Goal: Task Accomplishment & Management: Manage account settings

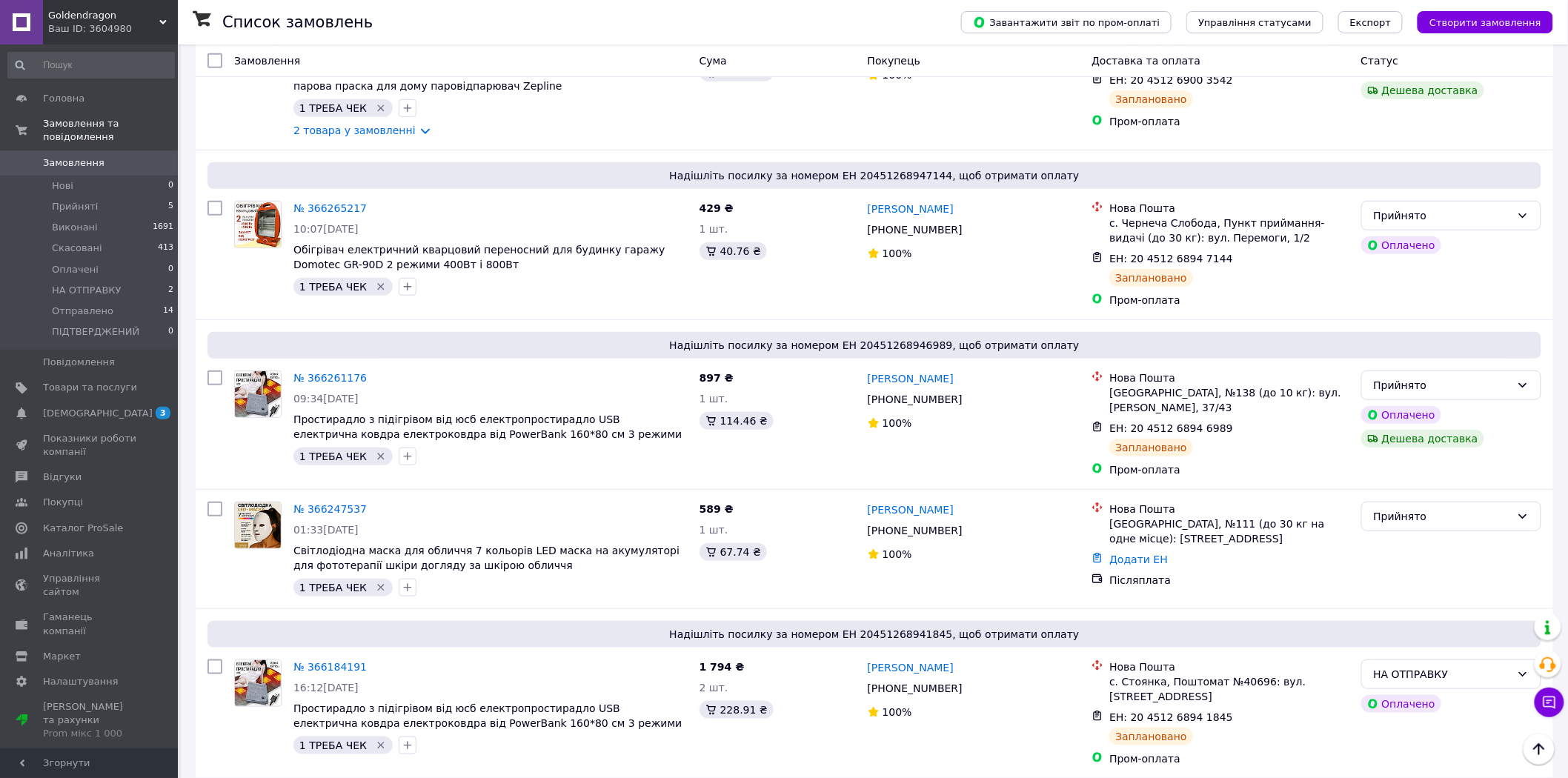
scroll to position [165, 0]
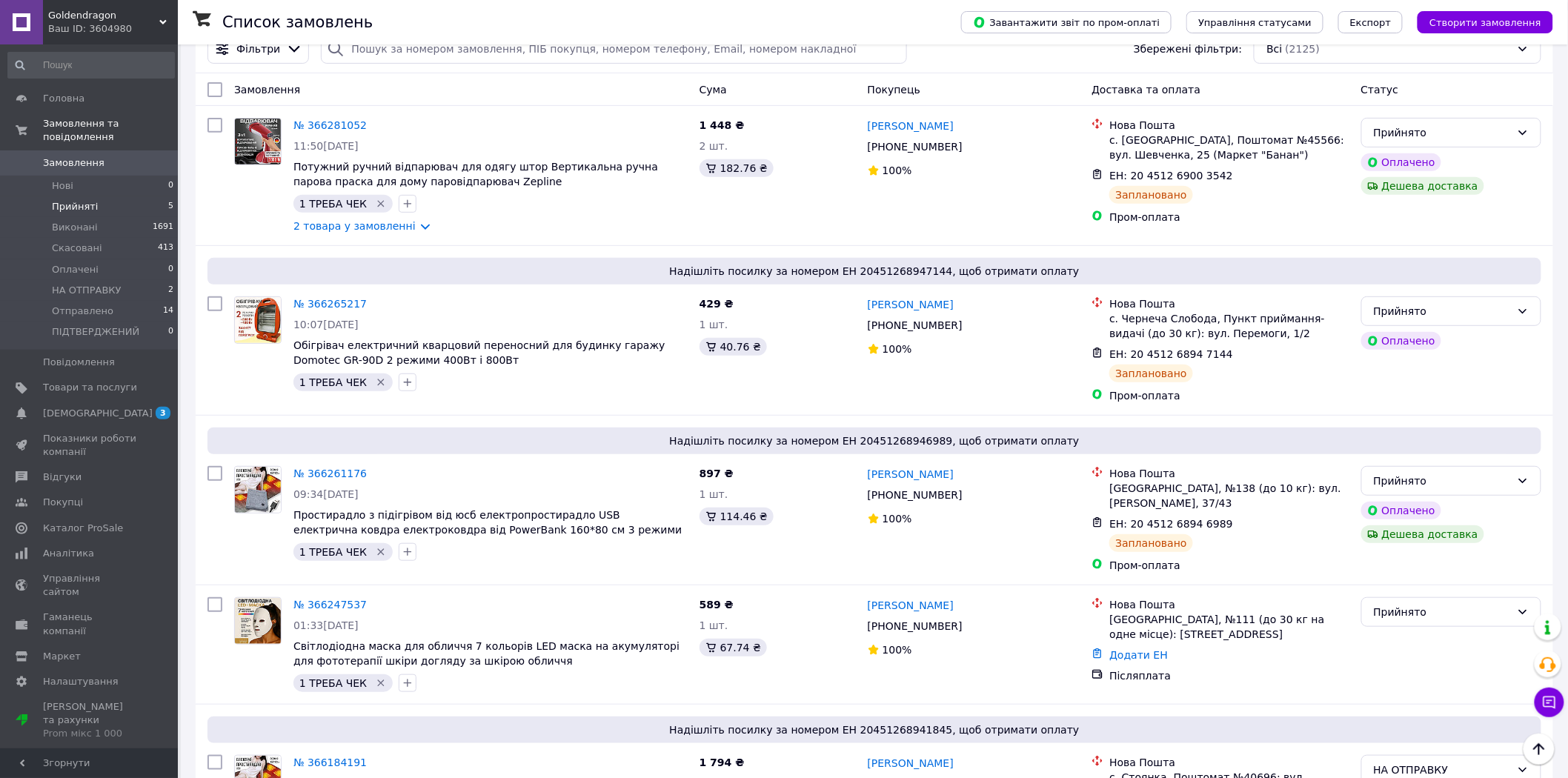
click at [75, 200] on span "Прийняті" at bounding box center [75, 207] width 46 height 14
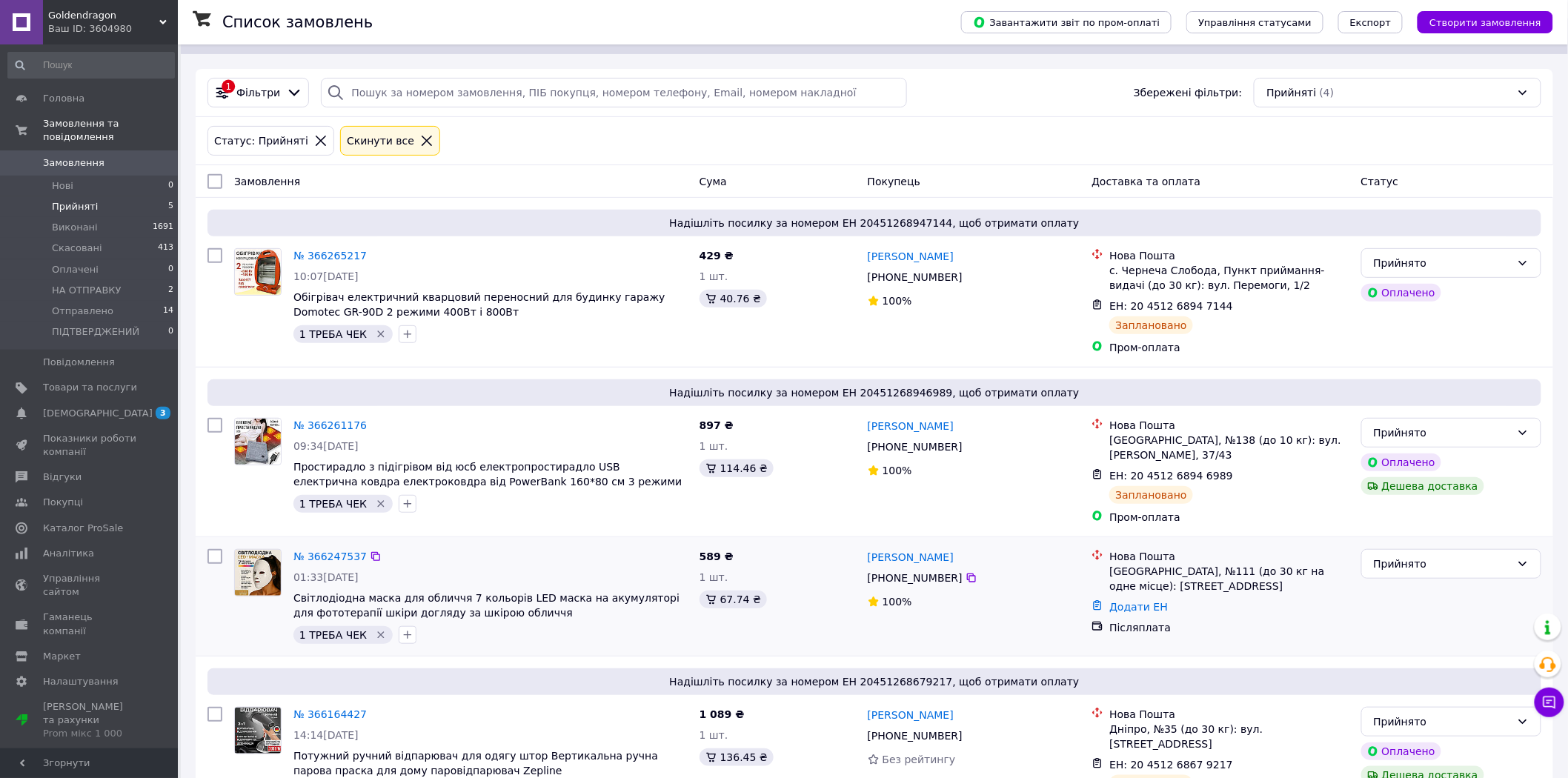
scroll to position [165, 0]
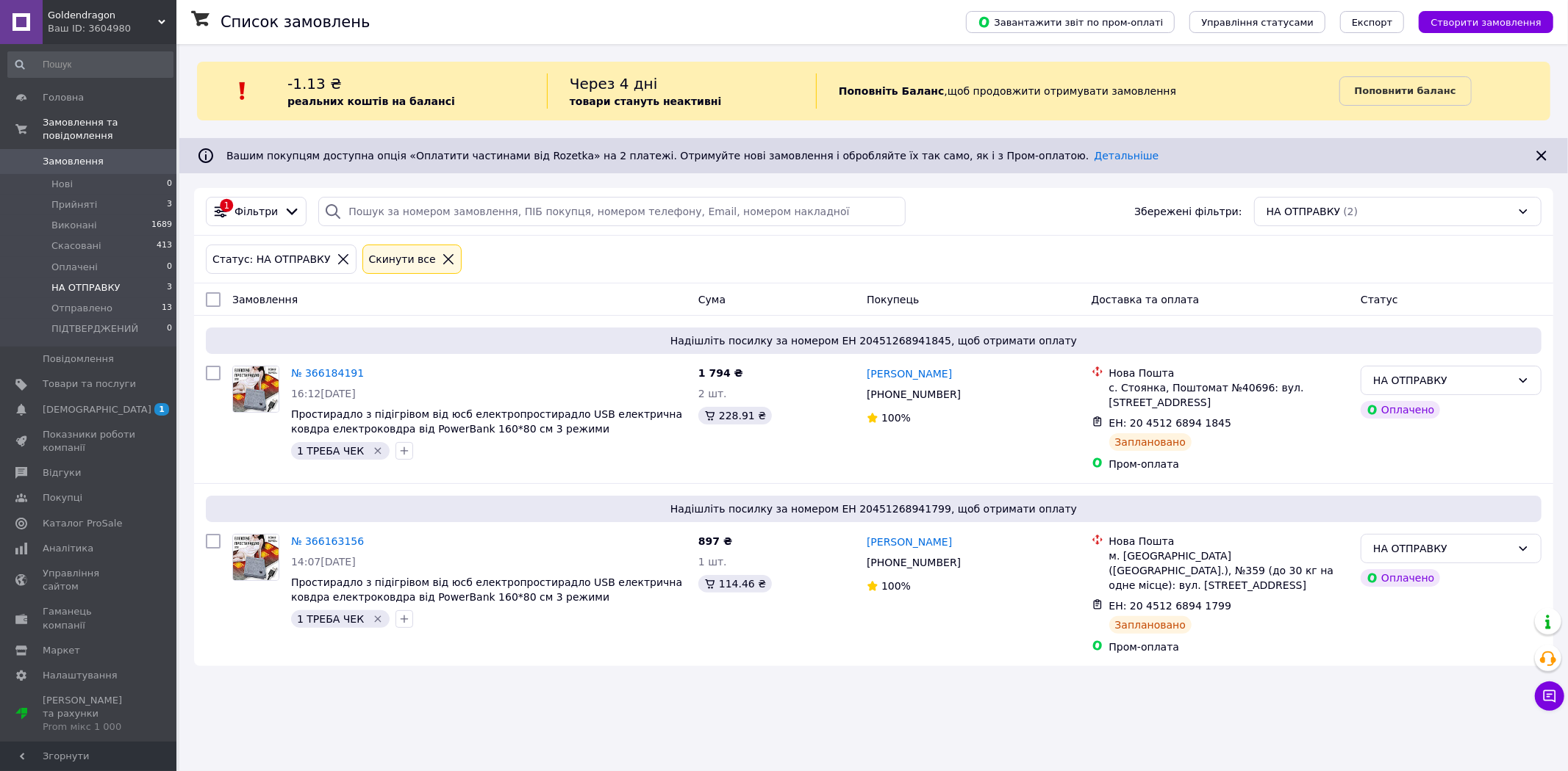
click at [90, 281] on span "НА ОТПРАВКУ" at bounding box center [86, 288] width 69 height 14
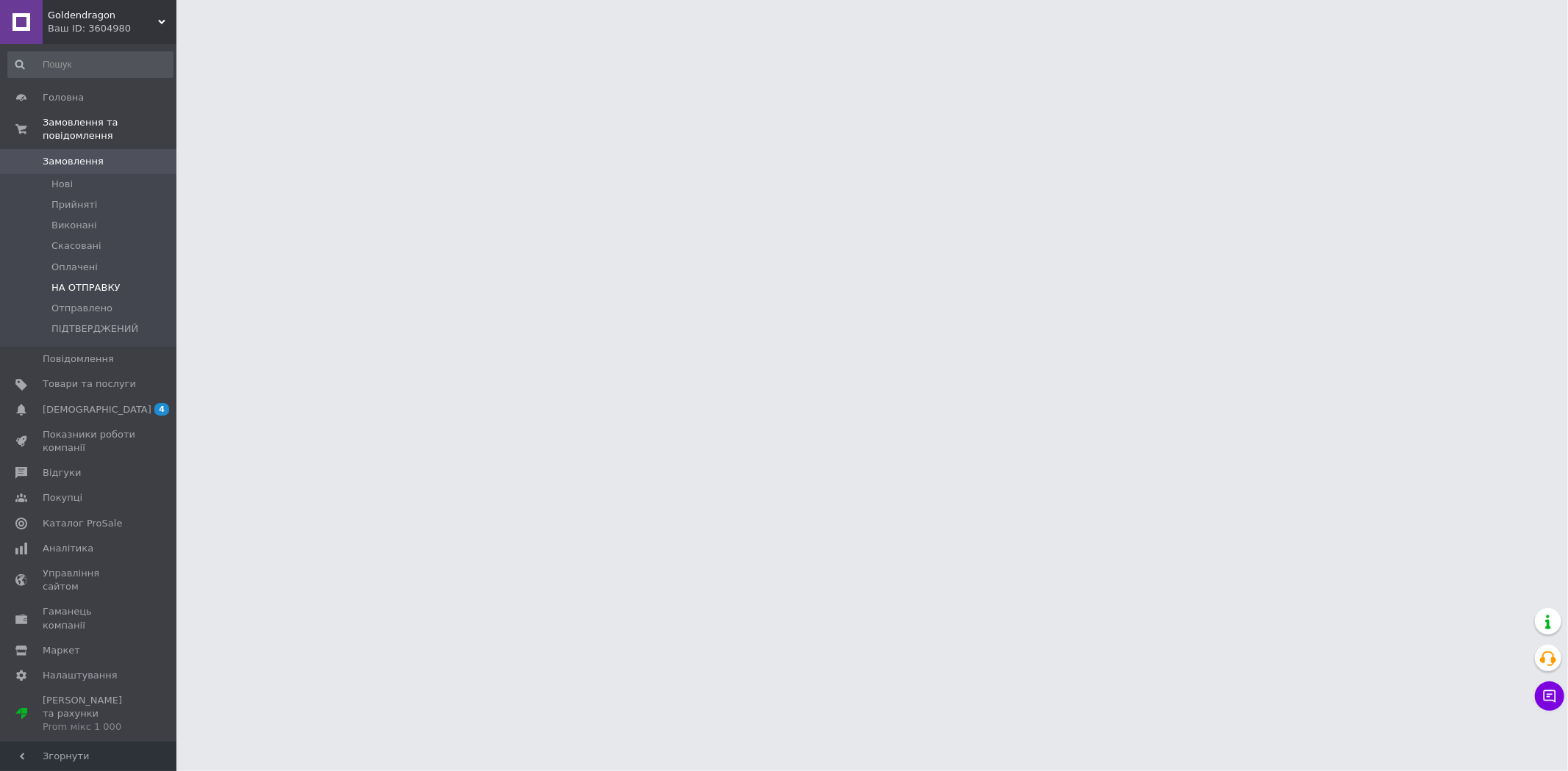
click at [86, 281] on span "НА ОТПРАВКУ" at bounding box center [86, 288] width 69 height 14
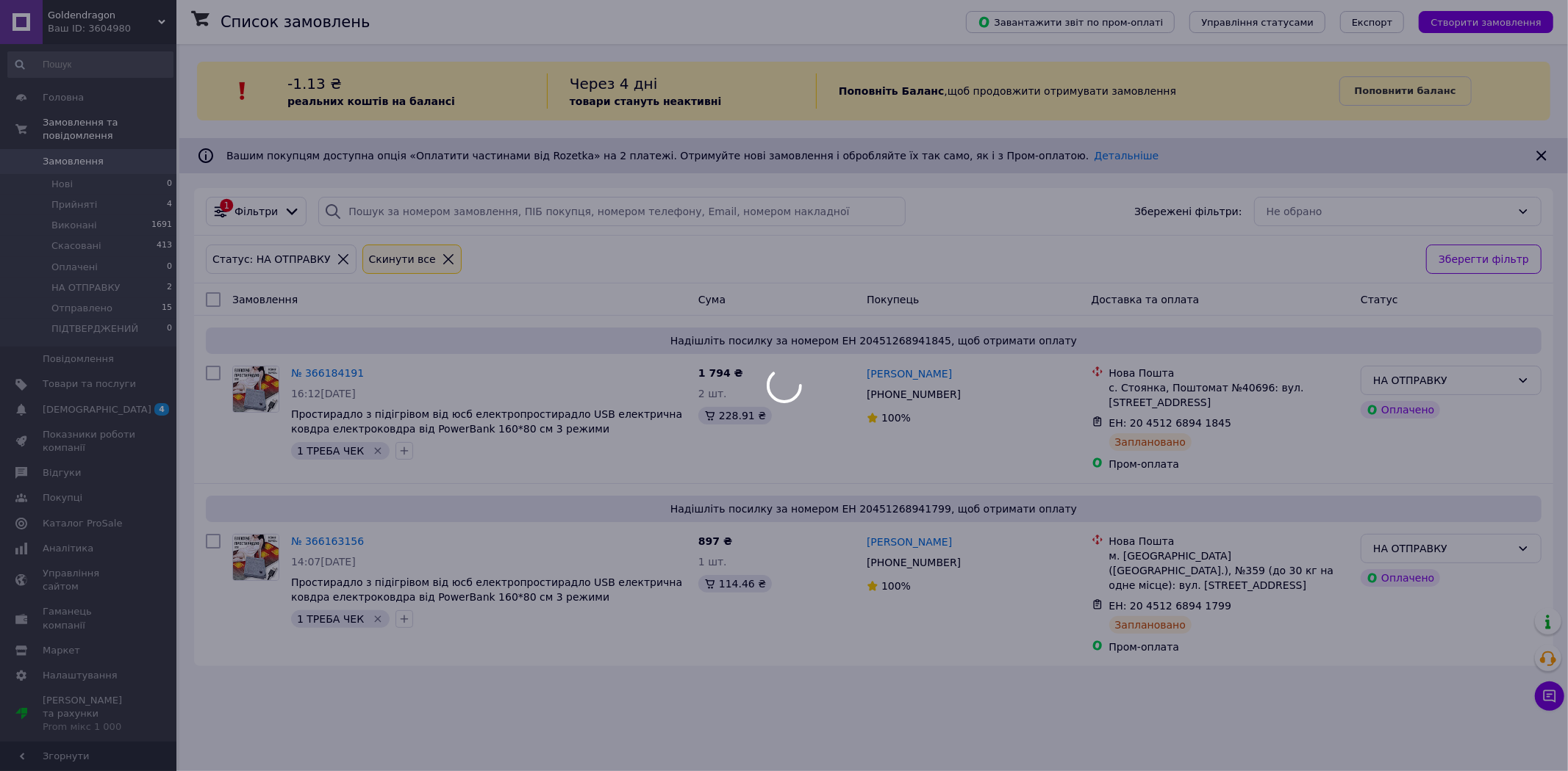
click at [83, 191] on div at bounding box center [784, 385] width 1568 height 771
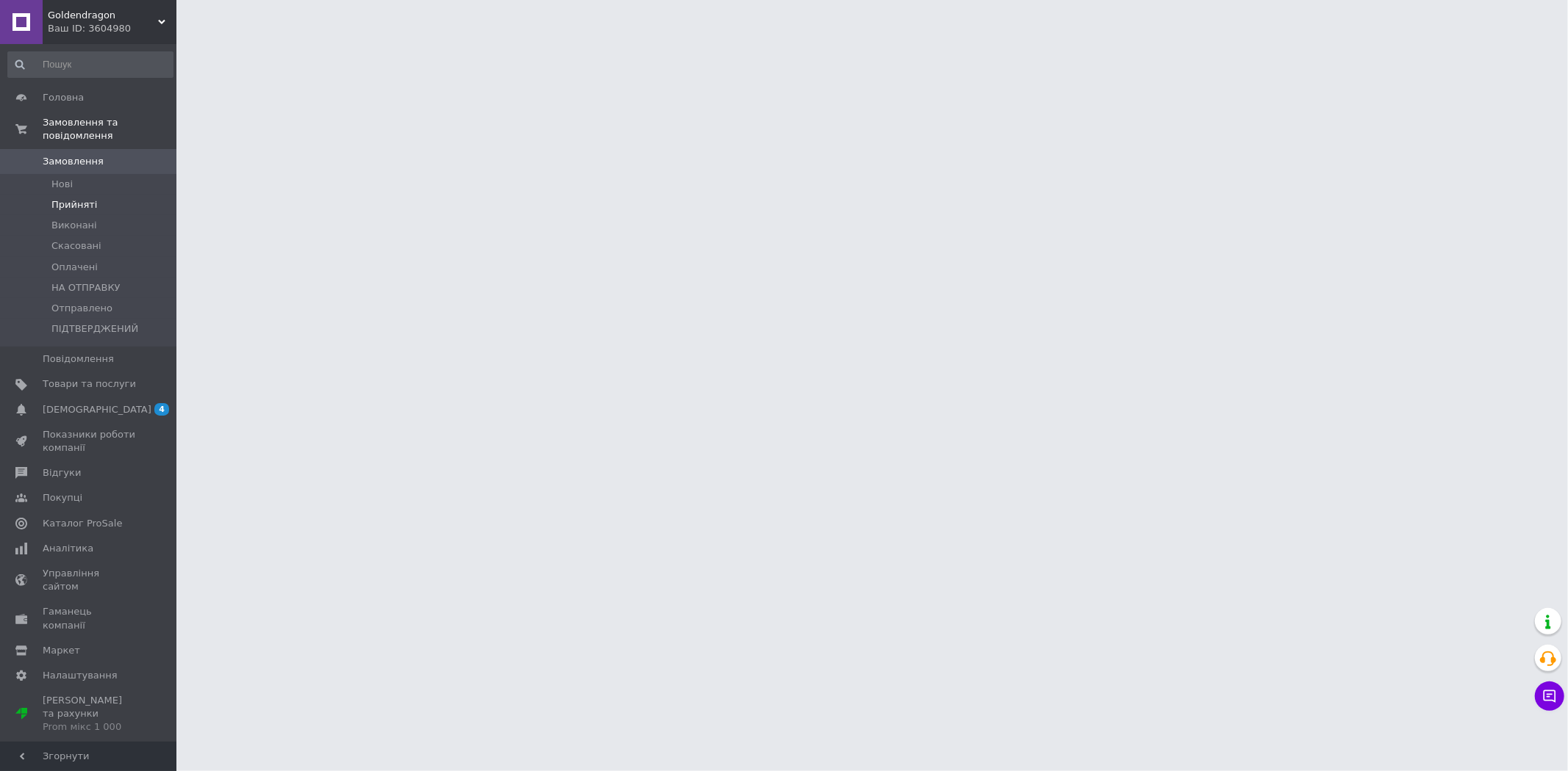
click at [79, 198] on span "Прийняті" at bounding box center [74, 205] width 46 height 14
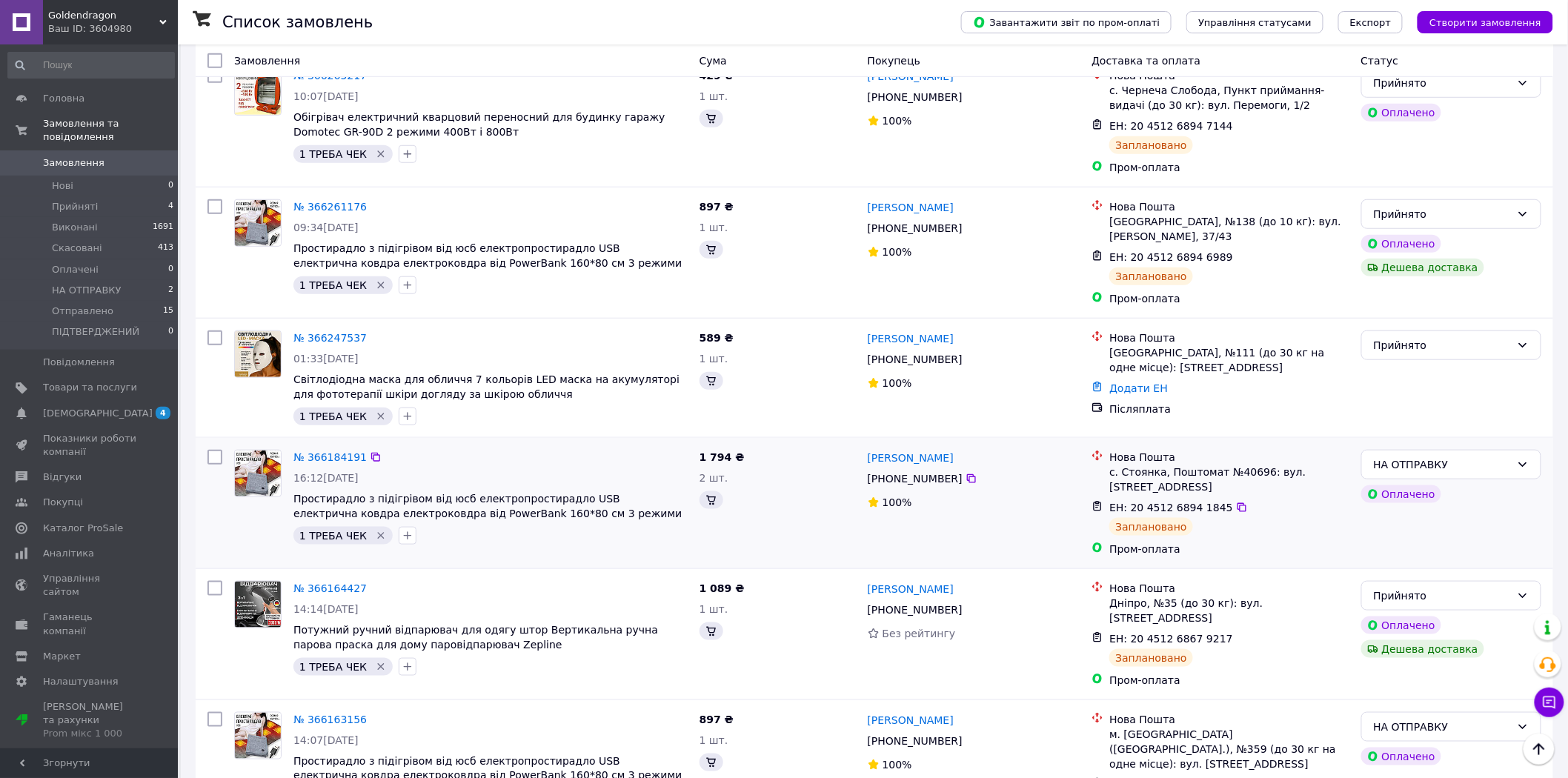
scroll to position [493, 0]
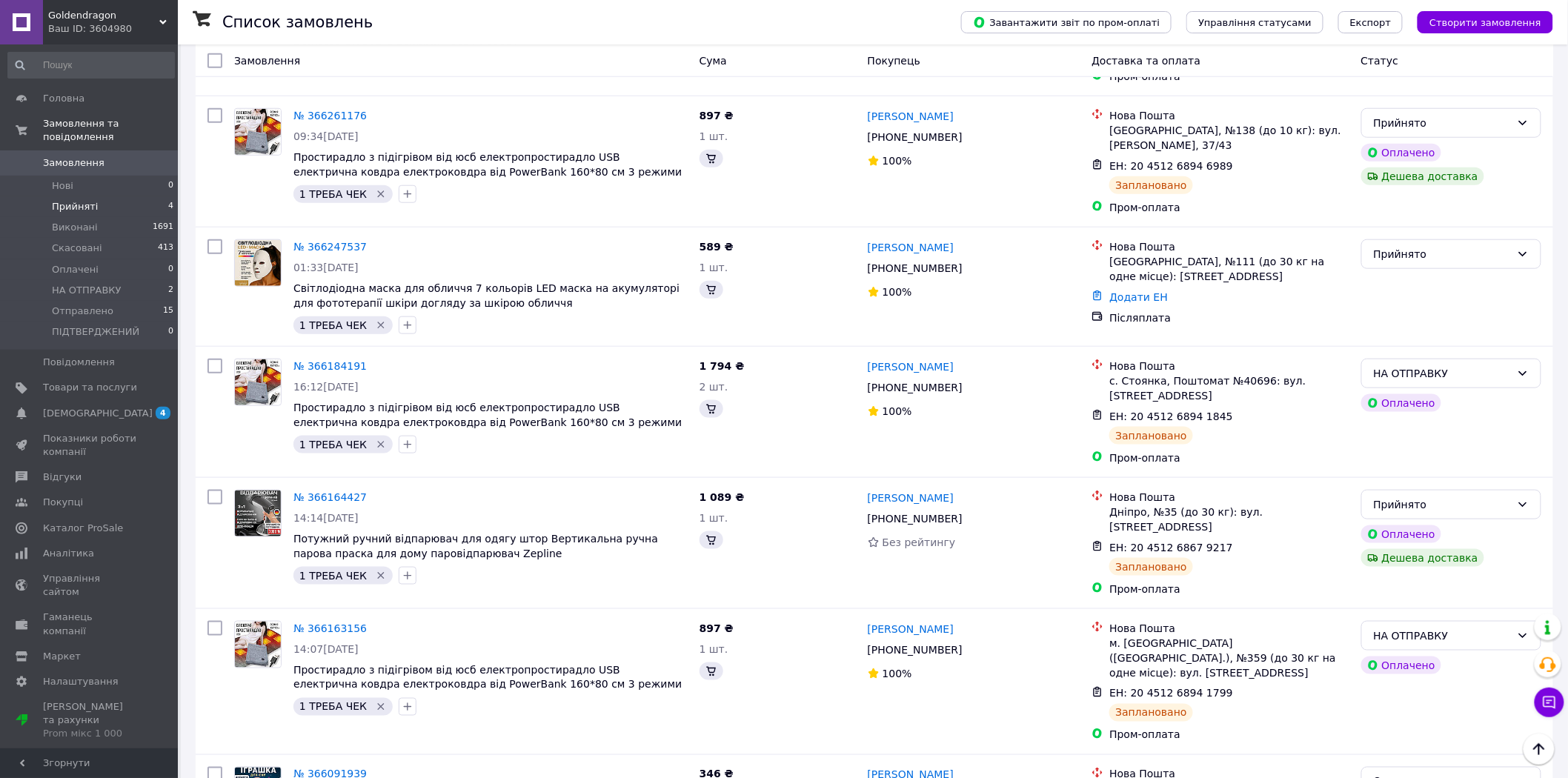
click at [84, 200] on span "Прийняті" at bounding box center [75, 207] width 46 height 14
click at [75, 200] on span "Прийняті" at bounding box center [75, 207] width 46 height 14
click at [72, 200] on span "Прийняті" at bounding box center [75, 207] width 46 height 14
click at [62, 221] on span "Виконані" at bounding box center [75, 228] width 46 height 14
click at [68, 200] on span "Прийняті" at bounding box center [75, 207] width 46 height 14
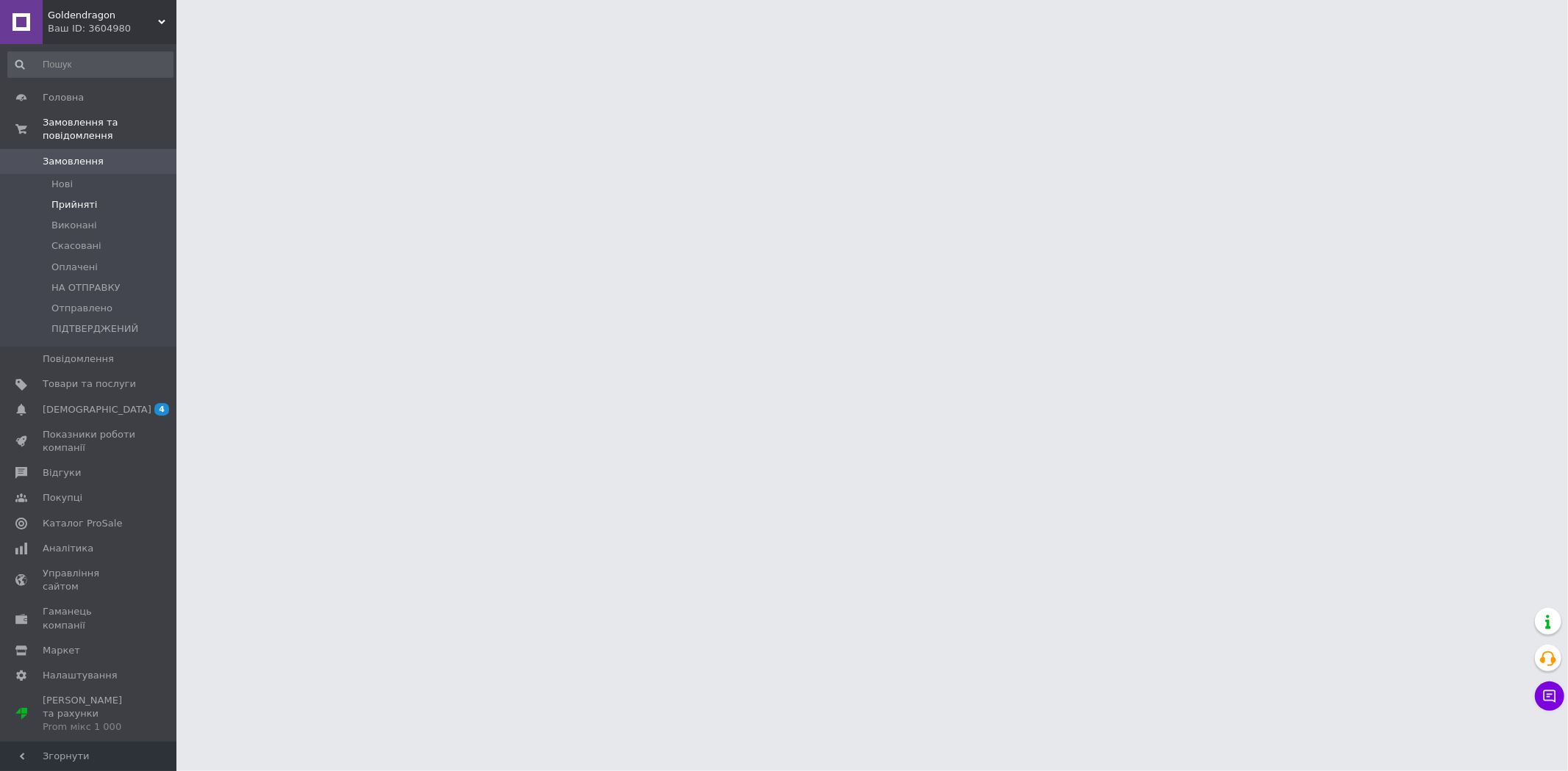
click at [71, 198] on span "Прийняті" at bounding box center [74, 205] width 46 height 14
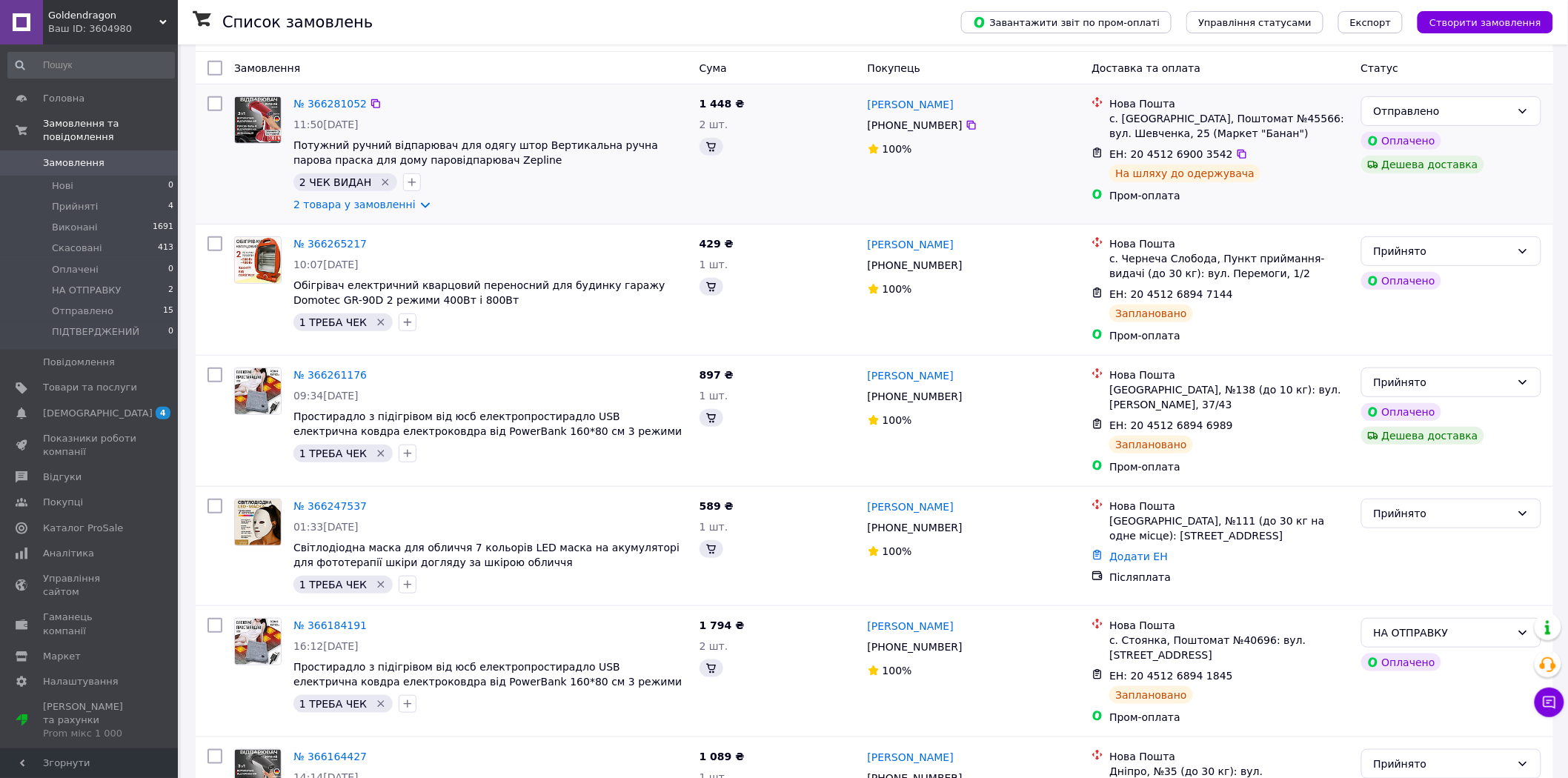
scroll to position [329, 0]
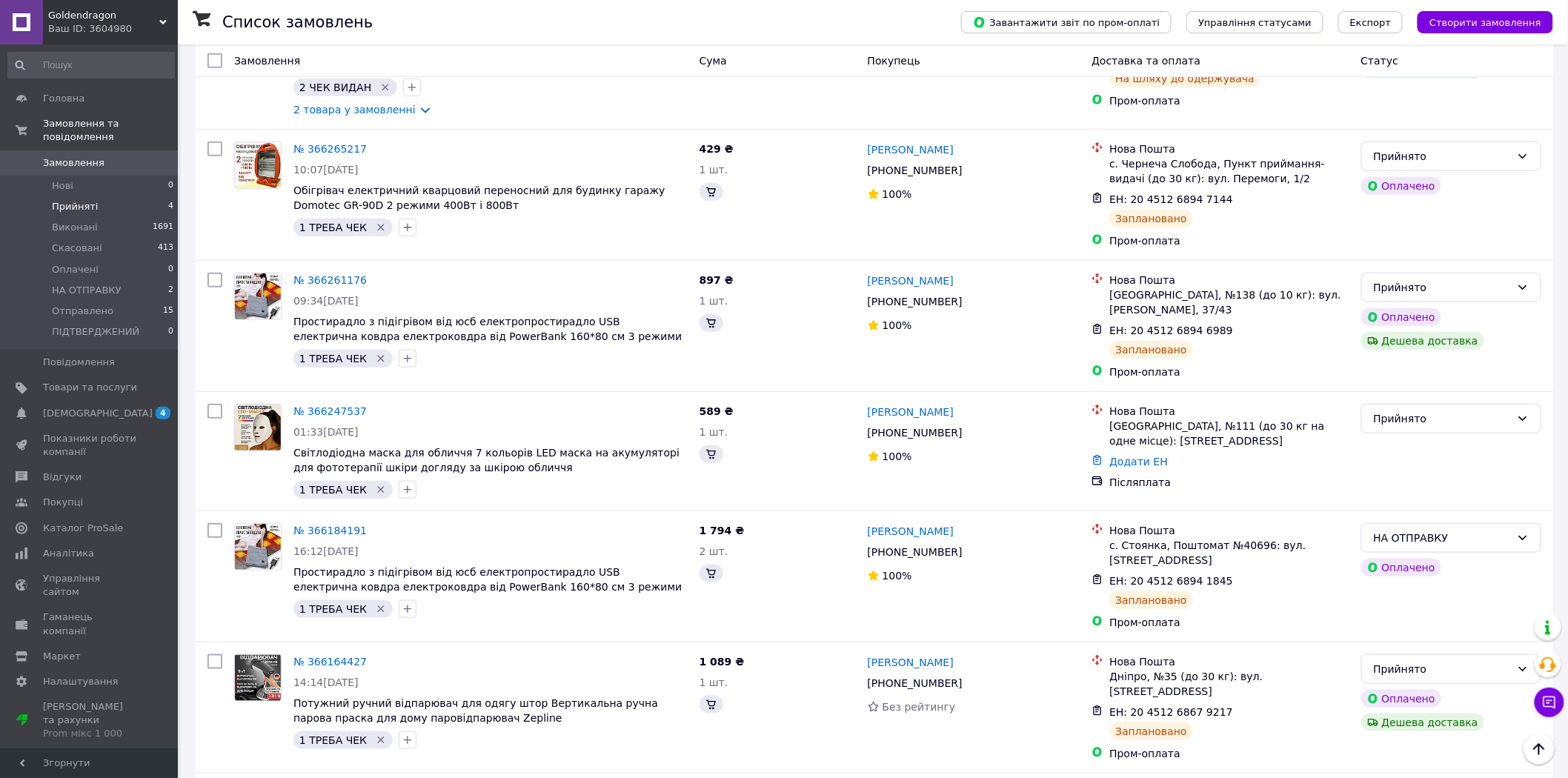
click at [79, 200] on span "Прийняті" at bounding box center [75, 207] width 46 height 14
click at [77, 284] on span "НА ОТПРАВКУ" at bounding box center [86, 290] width 70 height 14
